Goal: Navigation & Orientation: Find specific page/section

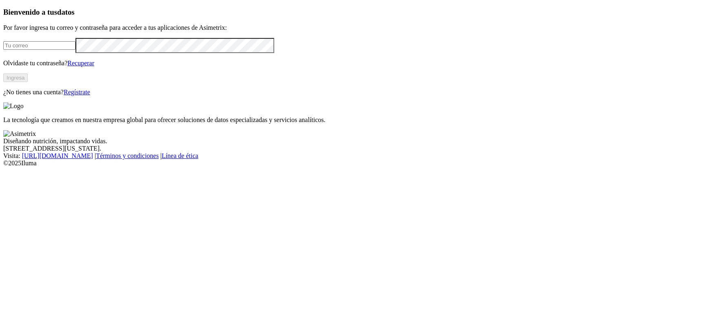
type input "[PERSON_NAME][EMAIL_ADDRESS][PERSON_NAME][DOMAIN_NAME]"
click at [28, 82] on button "Ingresa" at bounding box center [15, 77] width 24 height 9
